Goal: Task Accomplishment & Management: Use online tool/utility

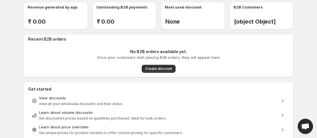
scroll to position [28, 0]
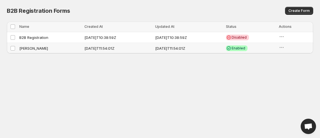
click at [28, 50] on td "[PERSON_NAME]" at bounding box center [50, 48] width 65 height 11
click at [30, 49] on td "[PERSON_NAME]" at bounding box center [50, 48] width 65 height 11
click at [15, 47] on td "Select Item" at bounding box center [12, 48] width 11 height 11
click at [16, 50] on tr "Select Item [PERSON_NAME] [DATE]T11:54:01Z [DATE]T11:54:01Z Success Enabled" at bounding box center [160, 48] width 306 height 11
click at [33, 49] on td "[PERSON_NAME]" at bounding box center [50, 48] width 65 height 11
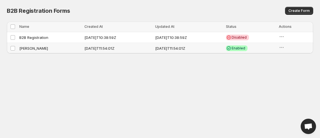
click at [32, 47] on td "[PERSON_NAME]" at bounding box center [50, 48] width 65 height 11
click at [231, 47] on icon at bounding box center [229, 48] width 6 height 6
click at [38, 35] on td "B2B Registration" at bounding box center [50, 37] width 65 height 11
click at [27, 47] on td "[PERSON_NAME]" at bounding box center [50, 48] width 65 height 11
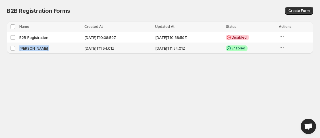
click at [27, 47] on td "[PERSON_NAME]" at bounding box center [50, 48] width 65 height 11
click at [44, 71] on body "Home Discounts B2B Registration Forms Net Terms Account Receivables Manual orde…" at bounding box center [160, 69] width 320 height 138
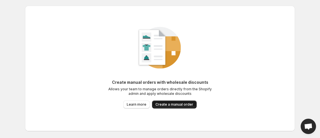
click at [179, 104] on span "Create a manual order" at bounding box center [174, 104] width 38 height 5
